Goal: Task Accomplishment & Management: Manage account settings

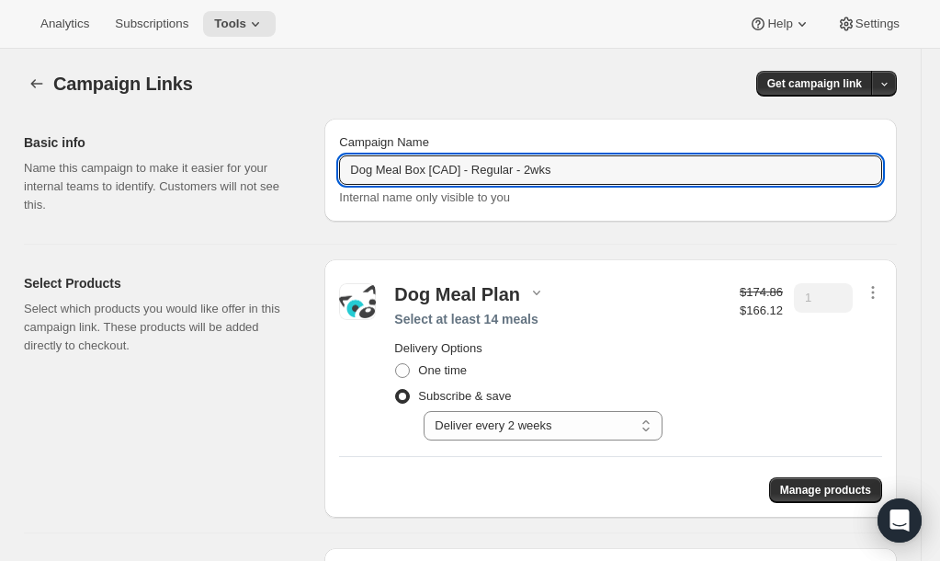
select select "gid://shopify/SellingPlan/1214611504"
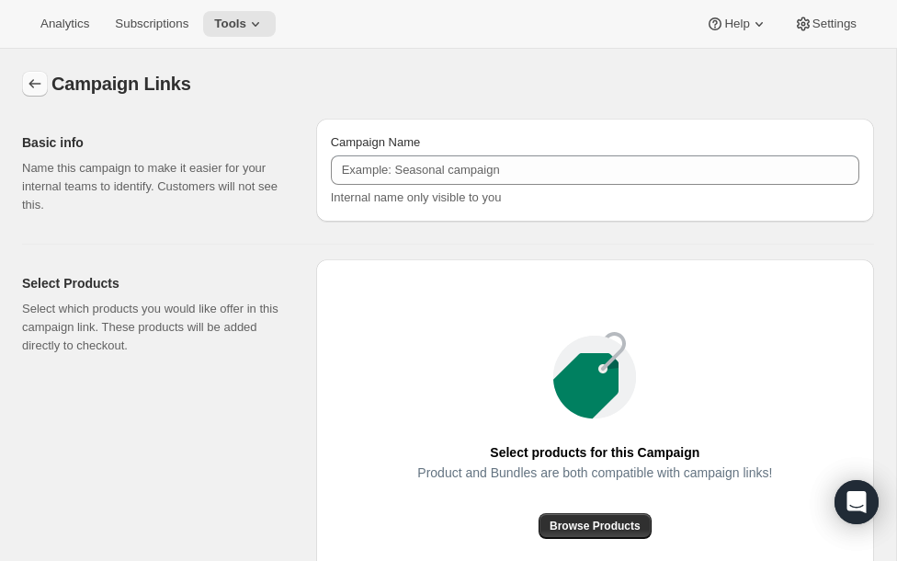
click at [33, 84] on icon "button" at bounding box center [35, 83] width 18 height 18
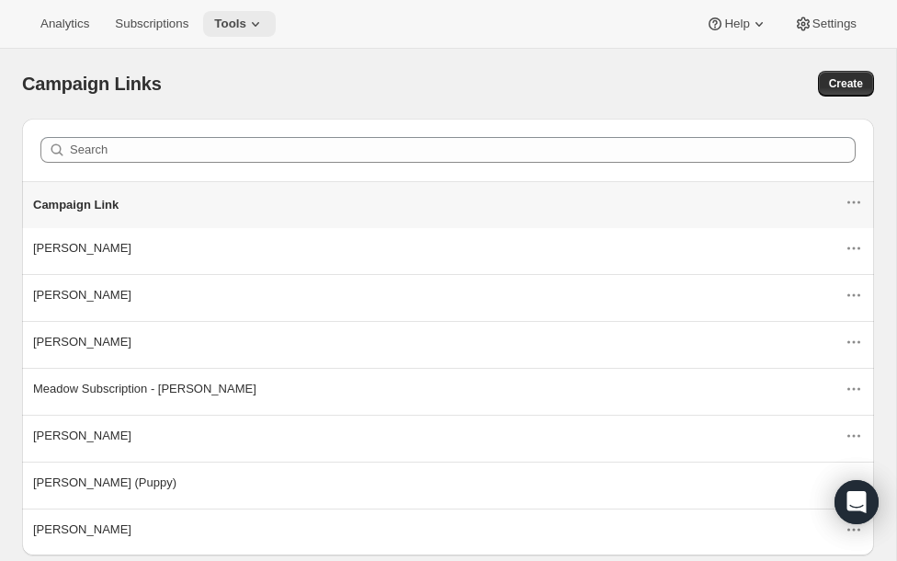
click at [236, 22] on span "Tools" at bounding box center [230, 24] width 32 height 15
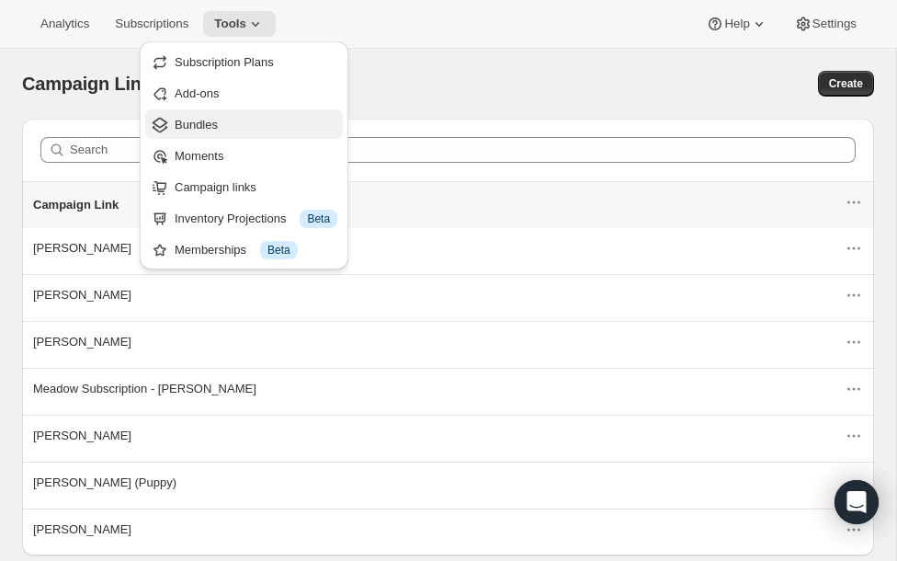
click at [187, 131] on span "Bundles" at bounding box center [256, 125] width 163 height 18
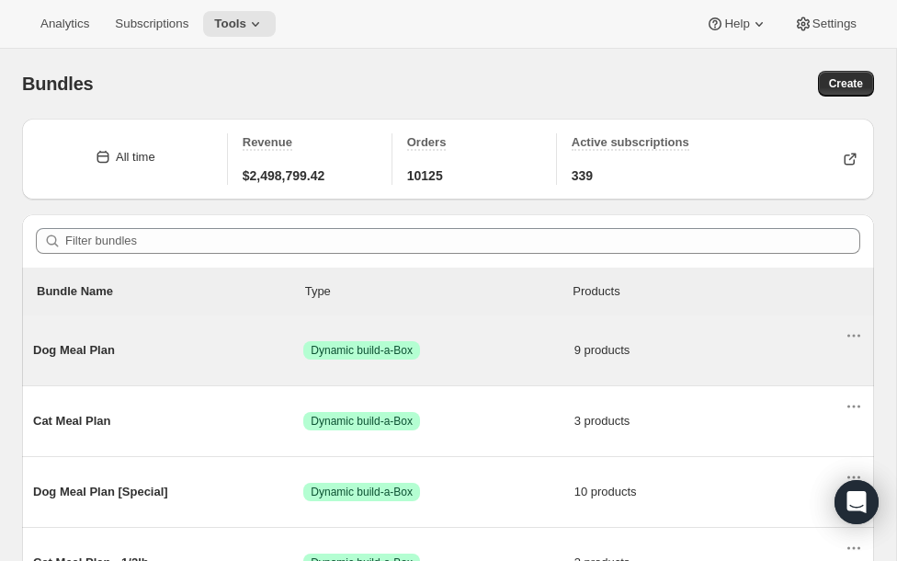
click at [57, 353] on span "Dog Meal Plan" at bounding box center [168, 350] width 270 height 18
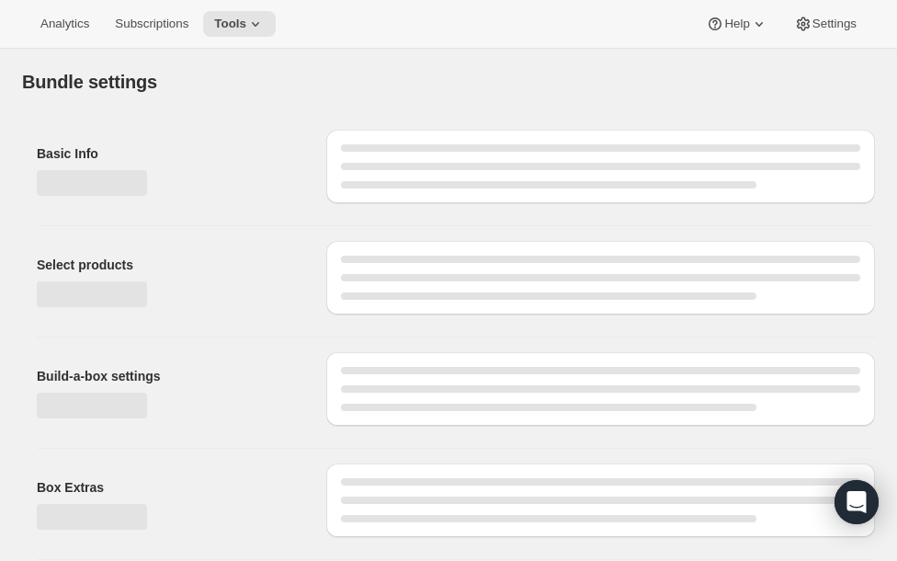
type input "Dog Meal Plan"
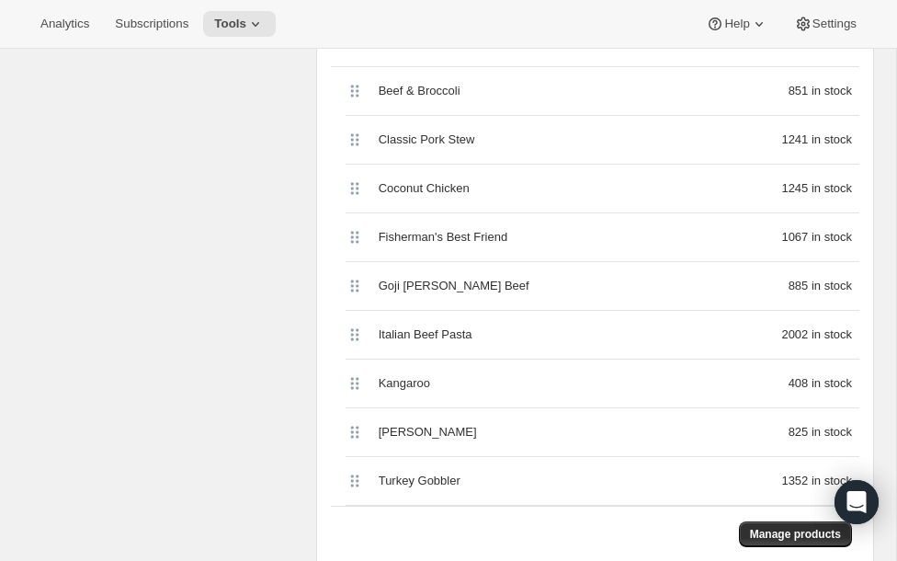
scroll to position [676, 0]
